Goal: Task Accomplishment & Management: Manage account settings

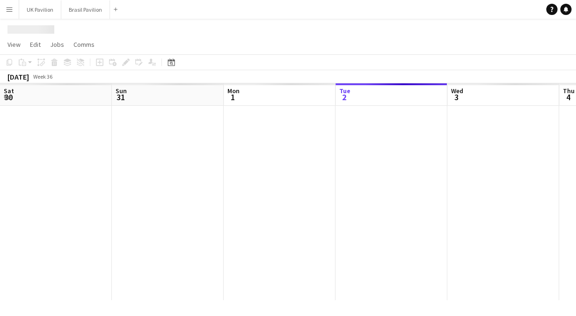
scroll to position [0, 224]
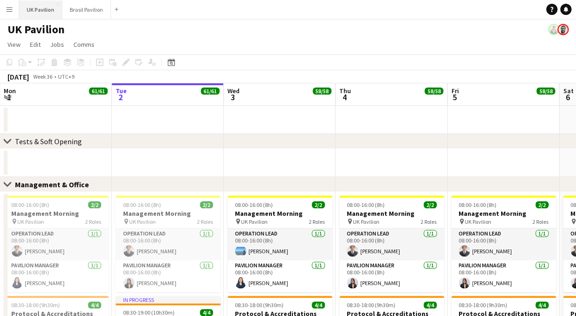
click at [42, 14] on button "UK Pavilion Close" at bounding box center [40, 9] width 43 height 18
click at [94, 7] on button "Brasil Pavilion Close" at bounding box center [86, 9] width 49 height 18
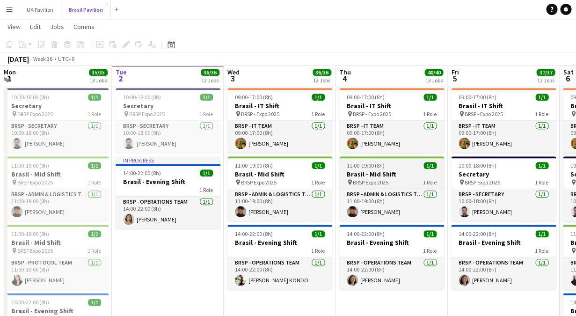
scroll to position [205, 0]
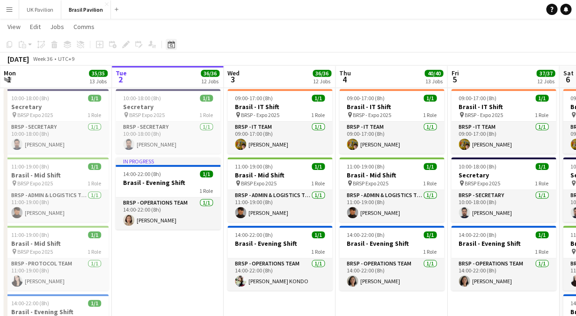
click at [174, 46] on icon "Date picker" at bounding box center [170, 44] width 7 height 7
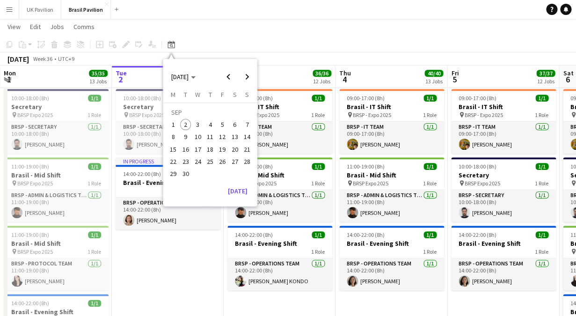
click at [236, 165] on span "27" at bounding box center [234, 161] width 11 height 11
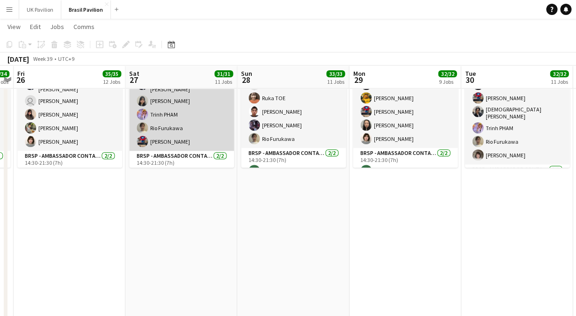
scroll to position [1357, 0]
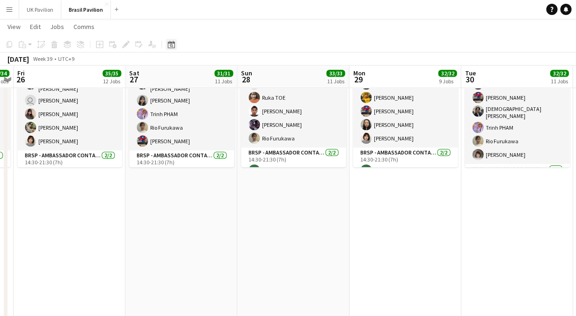
click at [174, 44] on icon "Date picker" at bounding box center [170, 44] width 7 height 7
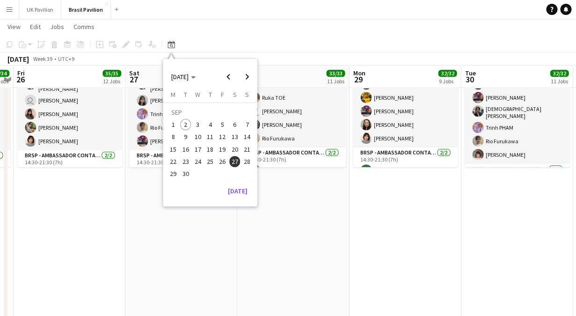
click at [210, 128] on span "4" at bounding box center [209, 124] width 11 height 11
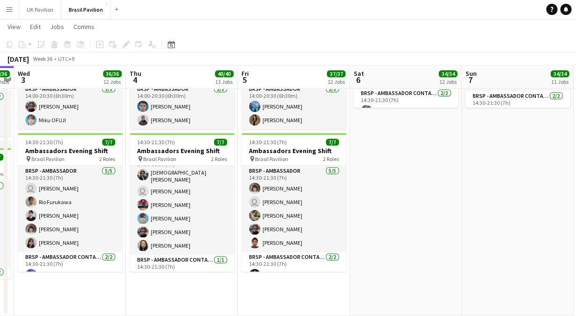
scroll to position [14, 0]
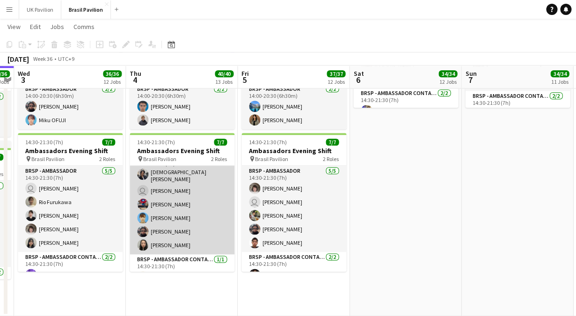
click at [177, 217] on app-card-role "BRSP - Ambassador [DATE] 14:30-21:30 (7h) [PERSON_NAME] user [PERSON_NAME] [PER…" at bounding box center [182, 203] width 105 height 102
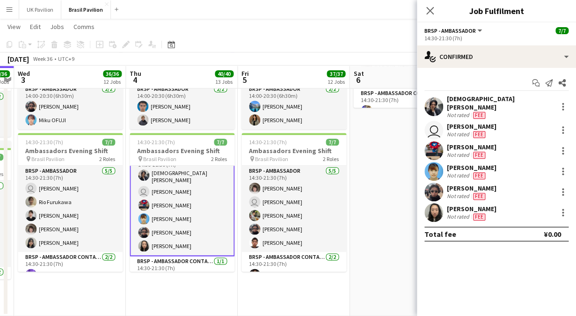
scroll to position [15, 0]
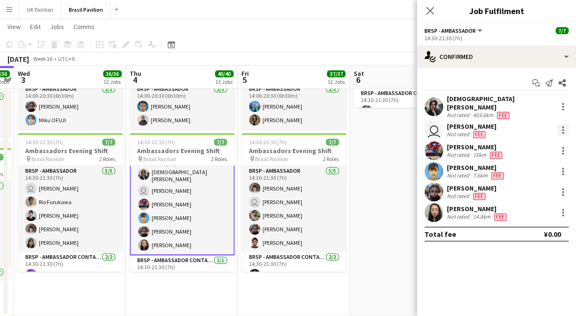
click at [564, 124] on div at bounding box center [562, 129] width 11 height 11
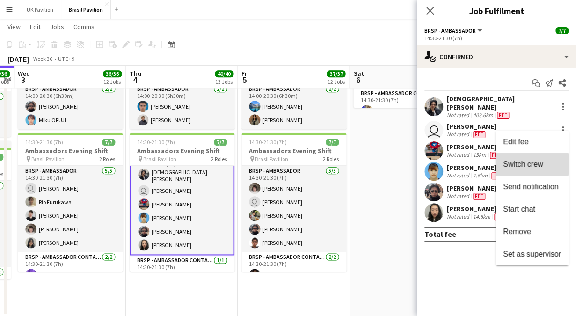
click at [521, 164] on span "Switch crew" at bounding box center [523, 164] width 40 height 8
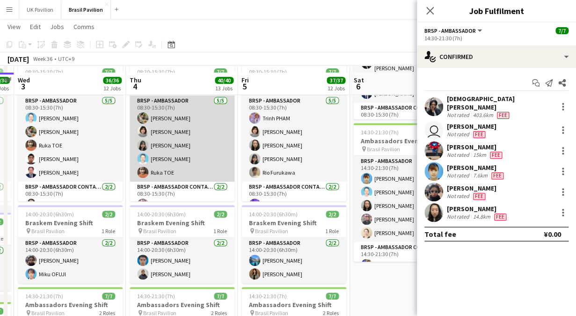
scroll to position [1282, 0]
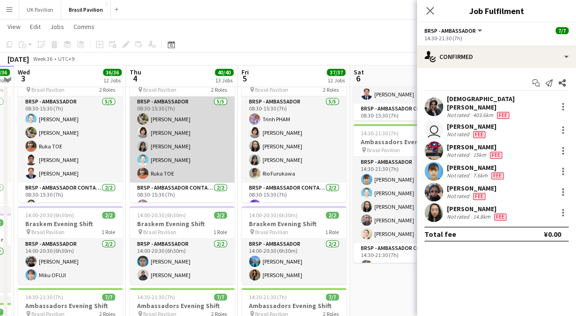
click at [184, 136] on app-card-role "BRSP - Ambassador [DATE] 08:30-15:30 (7h) [PERSON_NAME] [PERSON_NAME] [PERSON_N…" at bounding box center [182, 139] width 105 height 86
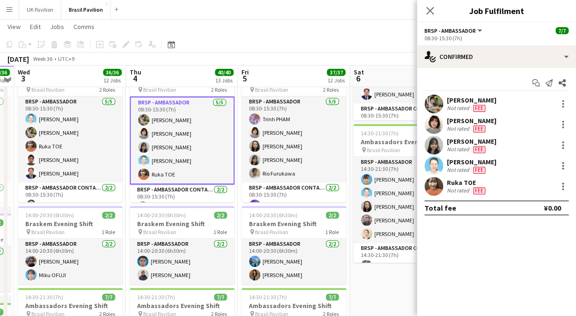
scroll to position [14, 0]
click at [563, 123] on div at bounding box center [562, 124] width 11 height 11
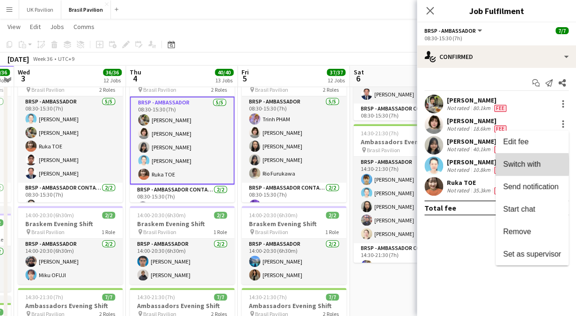
click at [504, 166] on span "Switch with" at bounding box center [521, 164] width 37 height 8
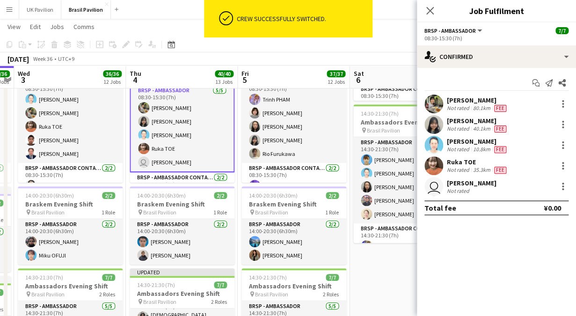
scroll to position [0, 321]
click at [429, 11] on icon at bounding box center [429, 10] width 9 height 9
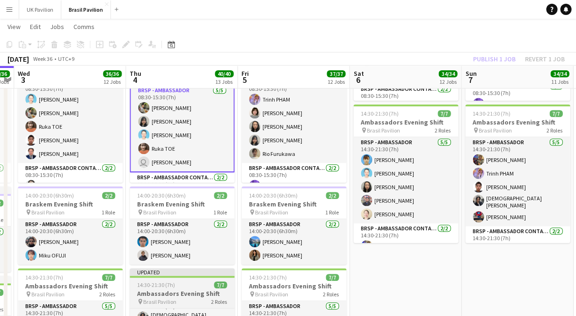
click at [177, 290] on h3 "Ambassadors Evening Shift" at bounding box center [182, 293] width 105 height 8
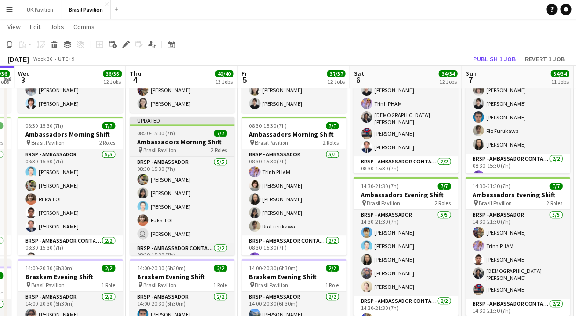
scroll to position [1152, 0]
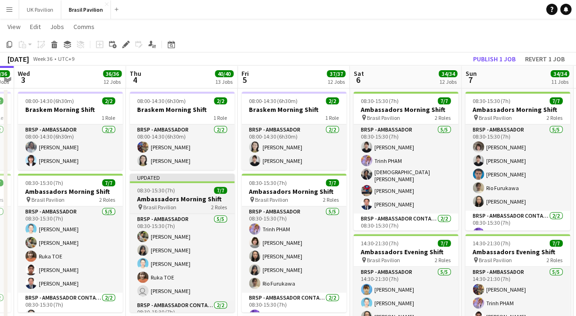
click at [183, 198] on h3 "Ambassadors Morning Shift" at bounding box center [182, 199] width 105 height 8
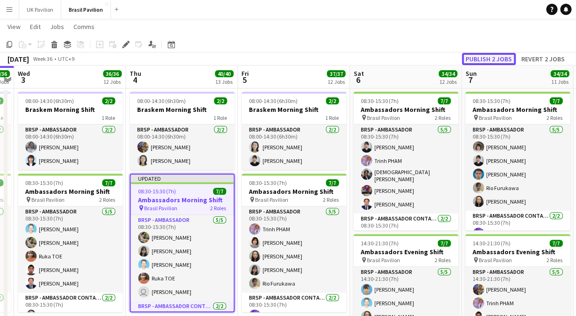
click at [488, 60] on button "Publish 2 jobs" at bounding box center [489, 59] width 54 height 12
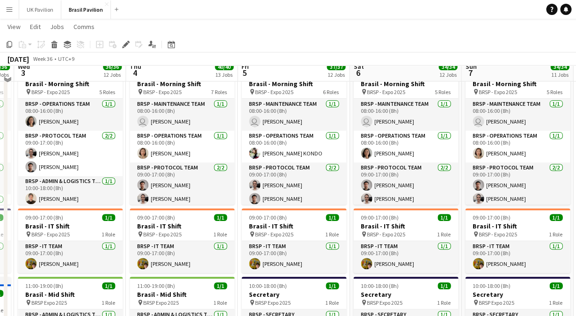
scroll to position [72, 0]
